Goal: Transaction & Acquisition: Purchase product/service

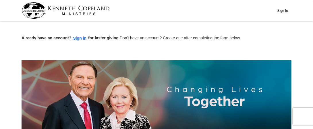
click at [186, 93] on img at bounding box center [157, 94] width 270 height 69
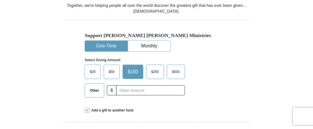
scroll to position [154, 0]
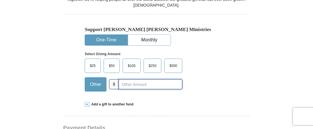
click at [124, 83] on input "text" at bounding box center [150, 84] width 64 height 10
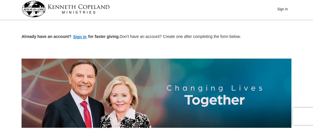
scroll to position [0, 0]
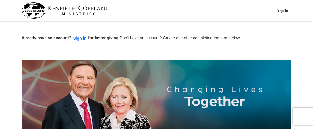
type input "12"
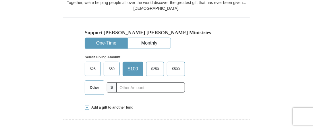
scroll to position [151, 0]
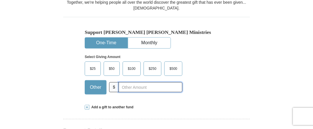
click at [125, 86] on input "text" at bounding box center [150, 87] width 64 height 10
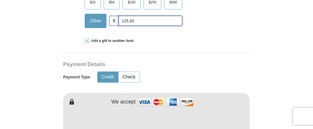
scroll to position [219, 0]
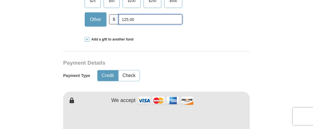
type input "125.00"
click at [109, 75] on button "Credit" at bounding box center [108, 75] width 20 height 11
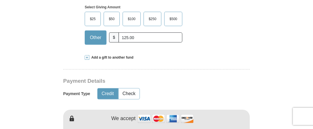
scroll to position [199, 0]
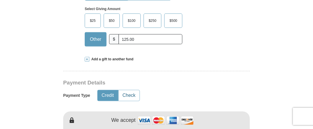
click at [133, 94] on button "Check" at bounding box center [128, 95] width 21 height 11
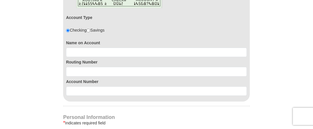
scroll to position [345, 0]
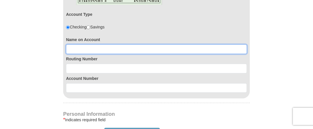
click at [76, 48] on input at bounding box center [156, 49] width 181 height 10
type input "[PERSON_NAME]"
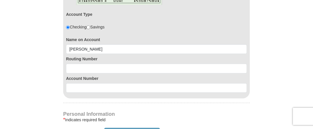
click at [65, 74] on div "Account Type Checking Savings Name on Account [PERSON_NAME] Routing Number Acco…" at bounding box center [156, 37] width 186 height 122
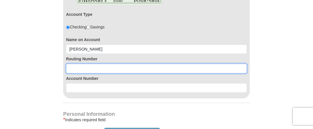
click at [73, 67] on input at bounding box center [156, 69] width 181 height 10
type input "021201383"
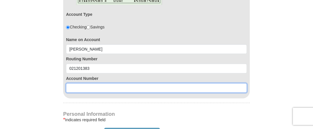
click at [72, 83] on input at bounding box center [156, 88] width 181 height 10
click at [85, 89] on input "00008623" at bounding box center [156, 88] width 181 height 10
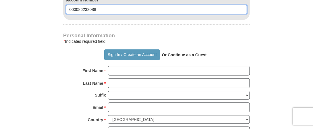
scroll to position [425, 0]
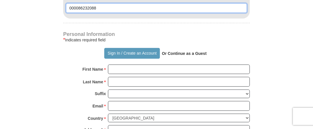
type input "000086232088"
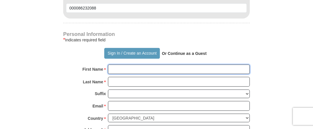
click at [118, 68] on input "First Name *" at bounding box center [179, 70] width 142 height 10
type input "[PERSON_NAME]"
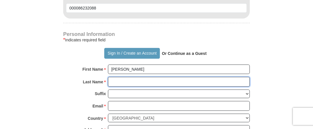
type input "[PERSON_NAME]"
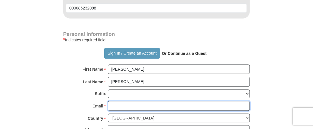
type input "[EMAIL_ADDRESS][DOMAIN_NAME]"
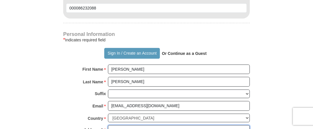
type input "[STREET_ADDRESS][PERSON_NAME]"
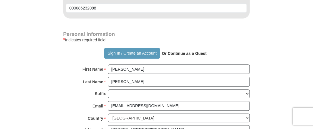
type input "Paterson"
select select "NJ"
type input "07501"
type input "2016817477"
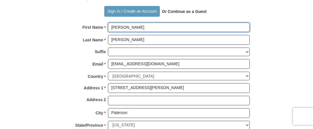
scroll to position [460, 0]
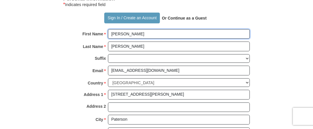
click at [124, 31] on input "[PERSON_NAME]" at bounding box center [179, 34] width 142 height 10
click at [124, 35] on input "[PERSON_NAME]" at bounding box center [179, 34] width 142 height 10
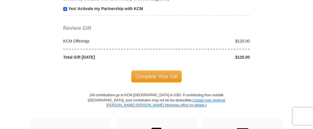
scroll to position [668, 0]
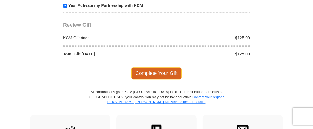
type input "[PERSON_NAME]"
click at [151, 67] on span "Complete Your Gift" at bounding box center [156, 73] width 51 height 12
